Goal: Task Accomplishment & Management: Manage account settings

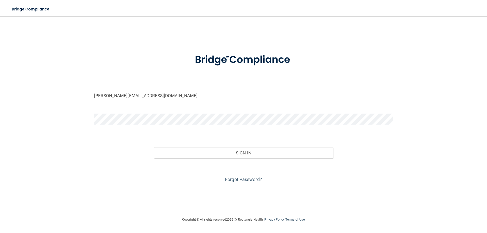
drag, startPoint x: 149, startPoint y: 98, endPoint x: 86, endPoint y: 101, distance: 62.7
click at [86, 101] on div "[PERSON_NAME][EMAIL_ADDRESS][DOMAIN_NAME] Invalid email/password. You don't hav…" at bounding box center [243, 116] width 466 height 190
type input "[EMAIL_ADDRESS][DOMAIN_NAME]"
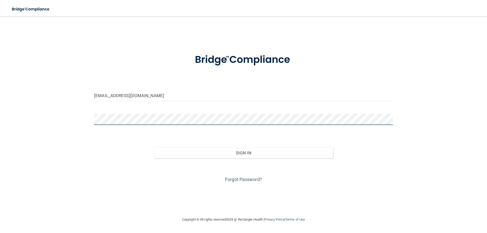
click at [91, 122] on div at bounding box center [243, 121] width 306 height 15
click at [154, 147] on button "Sign In" at bounding box center [243, 152] width 179 height 11
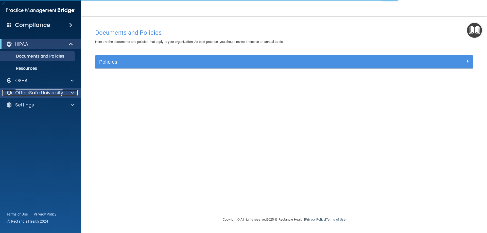
click at [61, 92] on p "OfficeSafe University" at bounding box center [39, 93] width 48 height 6
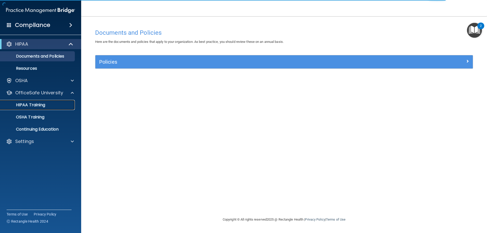
click at [48, 108] on link "HIPAA Training" at bounding box center [35, 105] width 80 height 10
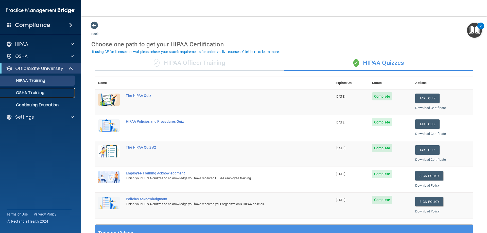
click at [29, 95] on p "OSHA Training" at bounding box center [23, 92] width 41 height 5
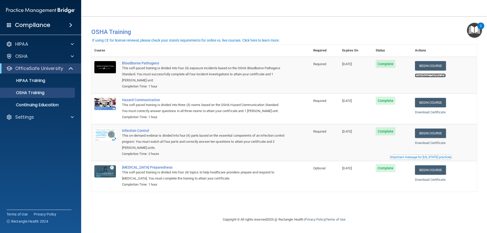
click at [435, 76] on link "Download Certificate" at bounding box center [430, 75] width 31 height 4
click at [441, 113] on link "Download Certificate" at bounding box center [430, 112] width 31 height 4
click at [430, 145] on link "Download Certificate" at bounding box center [430, 143] width 31 height 4
click at [434, 180] on link "Download Certificate" at bounding box center [430, 180] width 31 height 4
click at [33, 79] on p "HIPAA Training" at bounding box center [24, 80] width 42 height 5
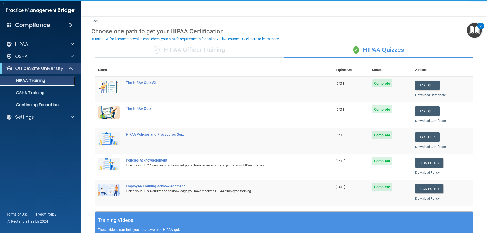
scroll to position [25, 0]
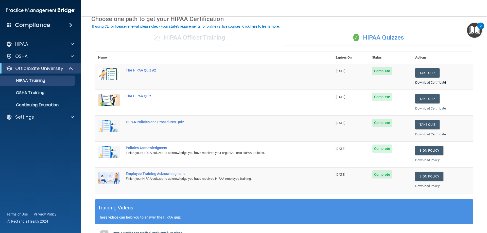
click at [437, 84] on link "Download Certificate" at bounding box center [430, 83] width 31 height 4
click at [428, 110] on link "Download Certificate" at bounding box center [430, 108] width 31 height 4
click at [423, 135] on link "Download Certificate" at bounding box center [430, 134] width 31 height 4
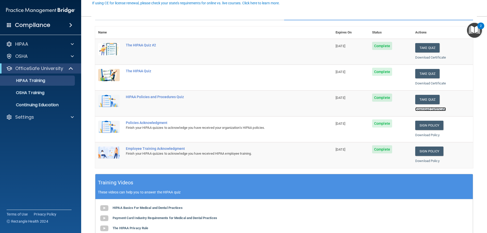
scroll to position [51, 0]
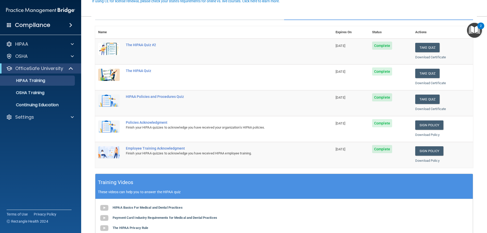
click at [37, 99] on ul "HIPAA Training OSHA Training Continuing Education" at bounding box center [41, 91] width 92 height 36
click at [37, 104] on p "Continuing Education" at bounding box center [37, 104] width 69 height 5
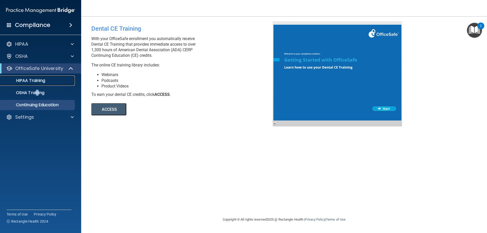
click at [41, 77] on link "HIPAA Training" at bounding box center [35, 81] width 80 height 10
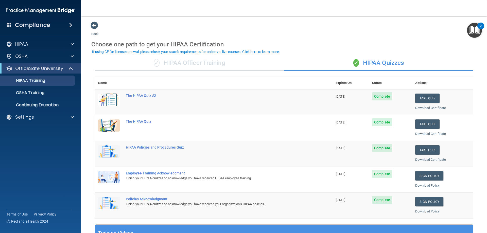
click at [34, 23] on h4 "Compliance" at bounding box center [32, 25] width 35 height 7
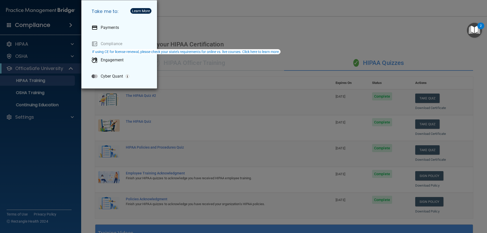
click at [253, 23] on div "Take me to: Payments Compliance Engagement Cyber Quant" at bounding box center [243, 116] width 487 height 233
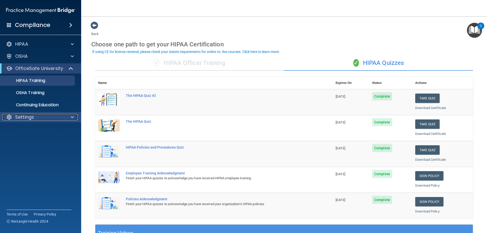
click at [20, 114] on p "Settings" at bounding box center [24, 117] width 19 height 6
click at [31, 142] on p "Sign Out" at bounding box center [37, 141] width 69 height 5
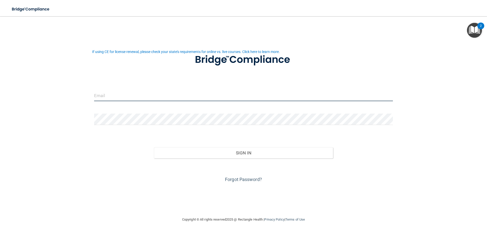
type input "[PERSON_NAME][EMAIL_ADDRESS][DOMAIN_NAME]"
